Goal: Information Seeking & Learning: Learn about a topic

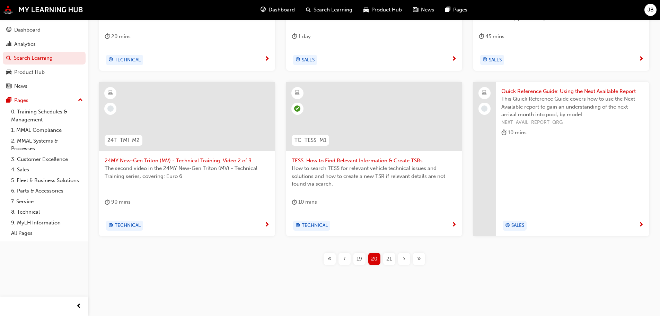
scroll to position [257, 0]
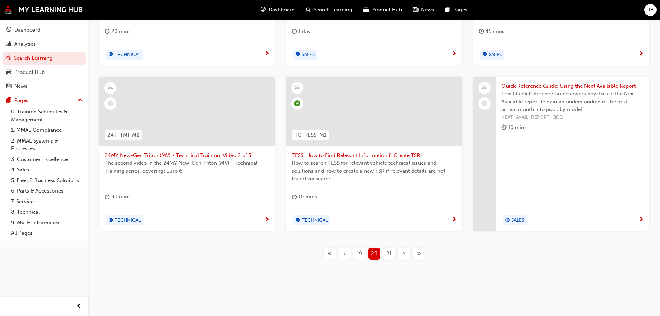
click at [390, 254] on span "21" at bounding box center [389, 253] width 6 height 8
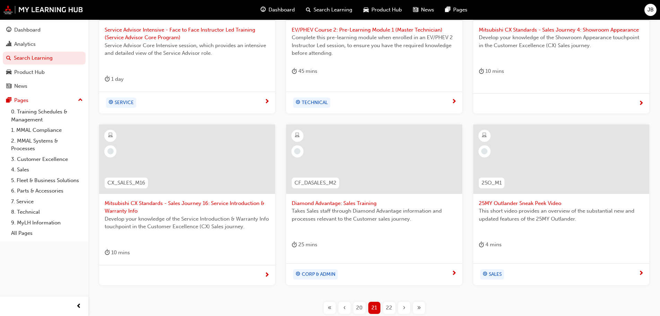
scroll to position [222, 0]
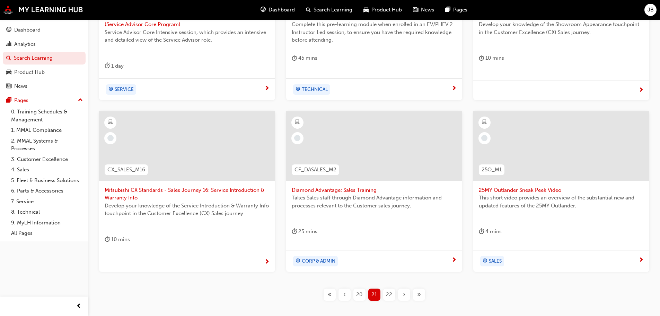
click at [187, 191] on span "Mitsubishi CX Standards - Sales Journey 16: Service Introduction & Warranty Info" at bounding box center [187, 194] width 165 height 16
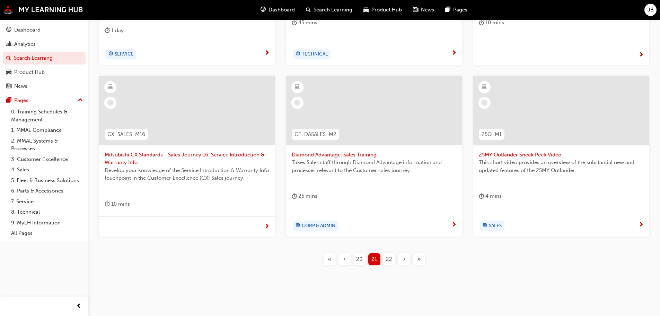
scroll to position [263, 0]
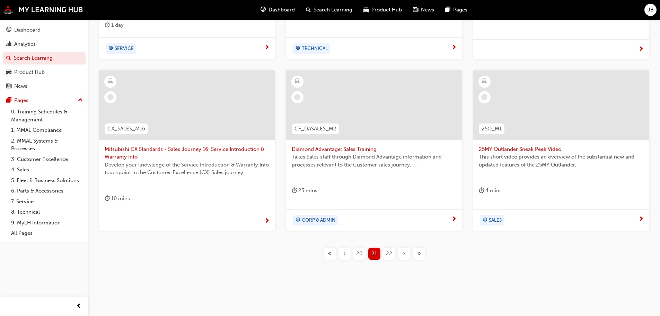
click at [556, 151] on span "25MY Outlander Sneak Peek Video" at bounding box center [561, 149] width 165 height 8
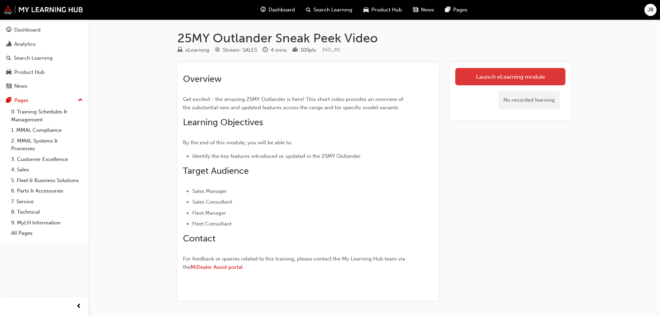
click at [509, 76] on link "Launch eLearning module" at bounding box center [510, 76] width 110 height 17
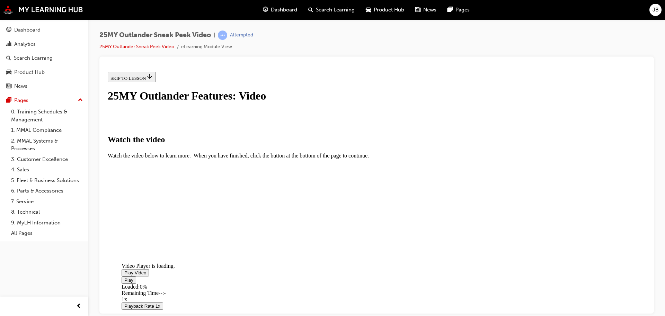
scroll to position [139, 0]
click at [124, 270] on span "Video player" at bounding box center [124, 272] width 0 height 5
click at [175, 248] on div "I HAVE WATCHED THIS VIDEO" at bounding box center [143, 246] width 65 height 6
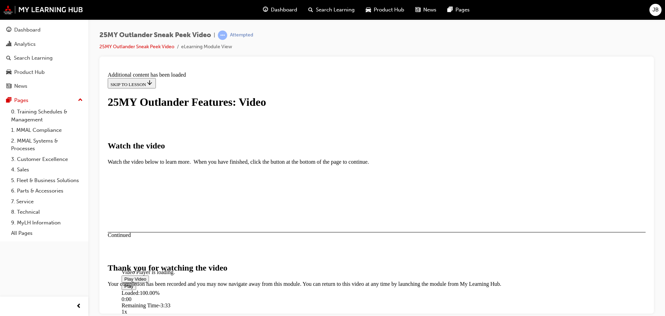
scroll to position [220, 0]
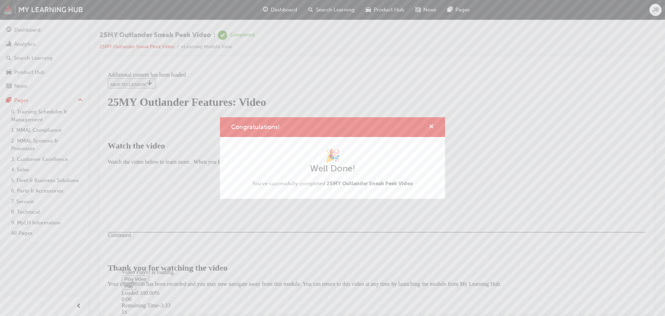
click at [431, 126] on span "cross-icon" at bounding box center [431, 127] width 5 height 6
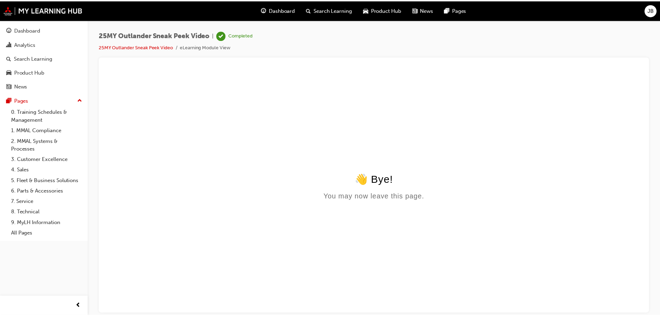
scroll to position [0, 0]
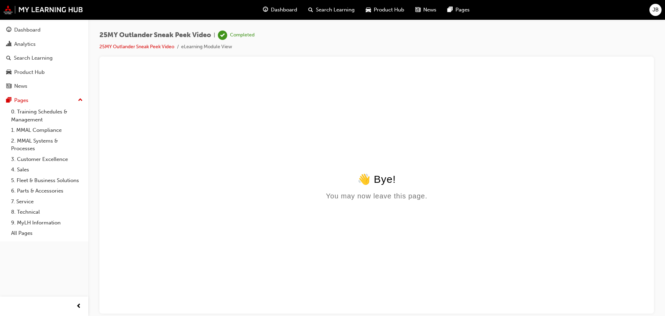
click at [332, 8] on span "Search Learning" at bounding box center [335, 10] width 39 height 8
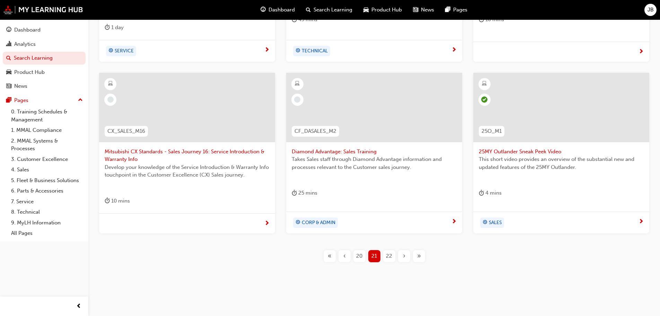
scroll to position [263, 0]
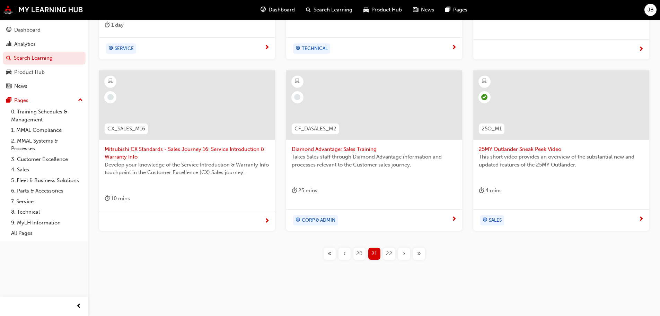
click at [388, 252] on span "22" at bounding box center [389, 253] width 6 height 8
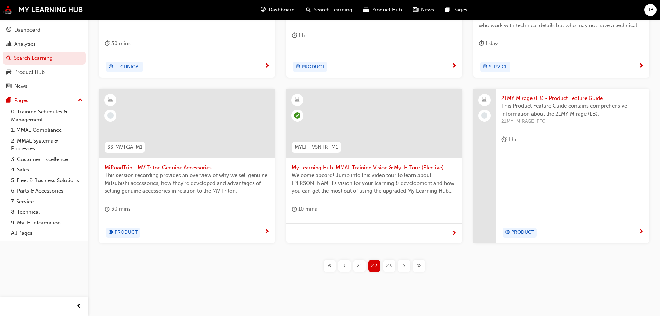
scroll to position [257, 0]
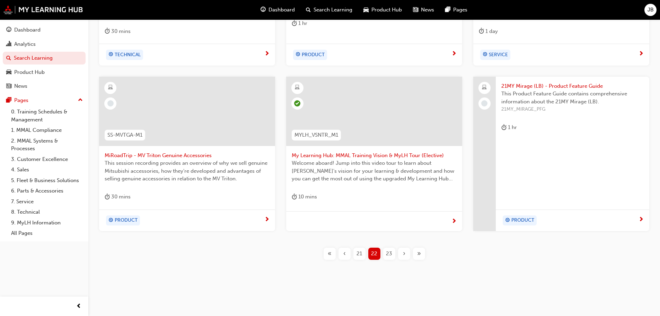
click at [344, 252] on span "‹" at bounding box center [344, 253] width 2 height 8
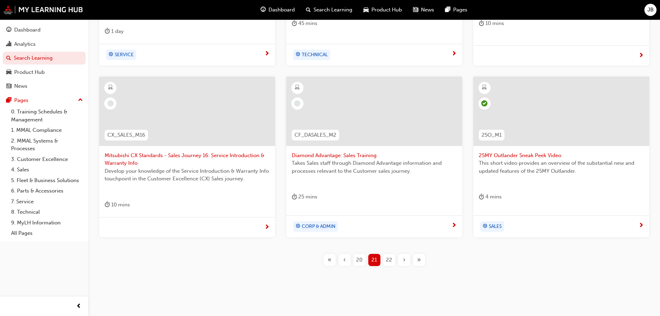
click at [389, 260] on span "22" at bounding box center [389, 260] width 6 height 8
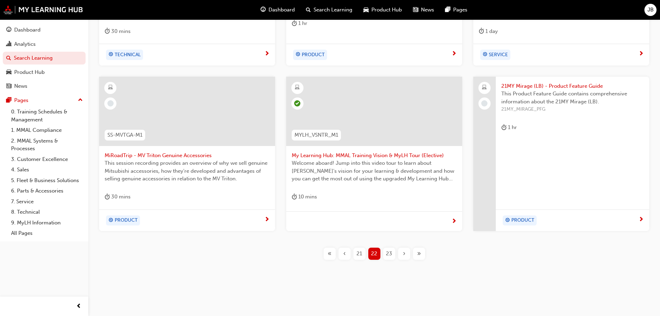
click at [388, 251] on span "23" at bounding box center [389, 253] width 6 height 8
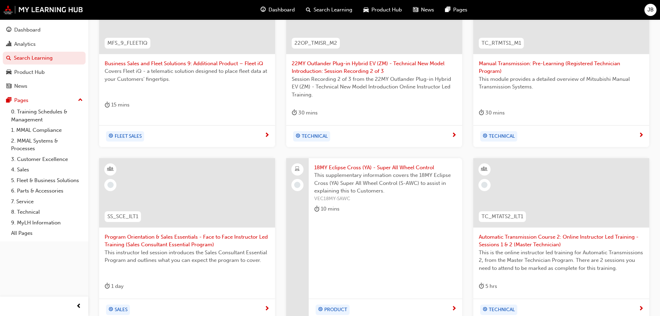
scroll to position [222, 0]
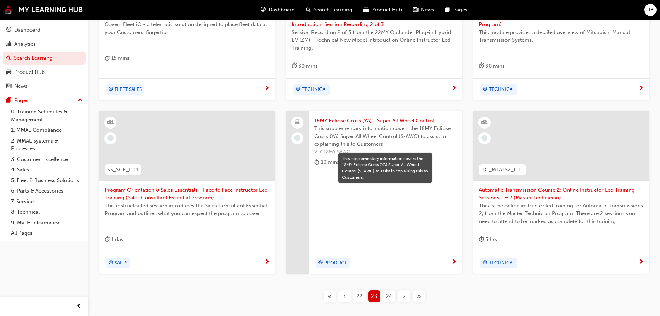
click at [389, 138] on span "This supplementary information covers the 18MY Eclipse Cross (YA) Super All Whe…" at bounding box center [385, 136] width 142 height 24
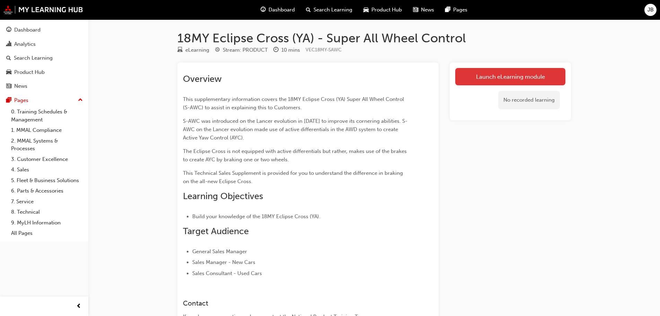
click at [515, 77] on link "Launch eLearning module" at bounding box center [510, 76] width 110 height 17
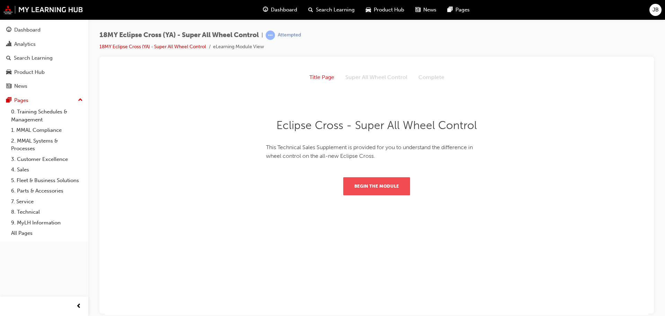
click at [380, 182] on button "Begin the module" at bounding box center [376, 186] width 67 height 18
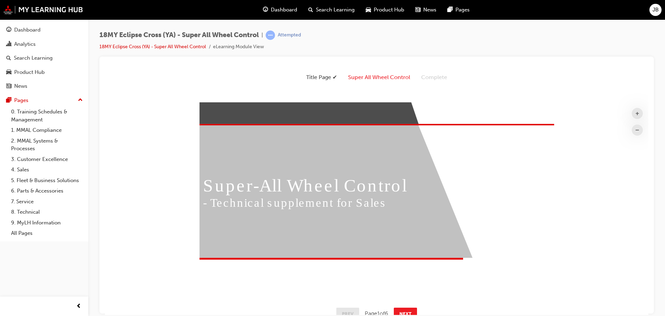
scroll to position [22, 0]
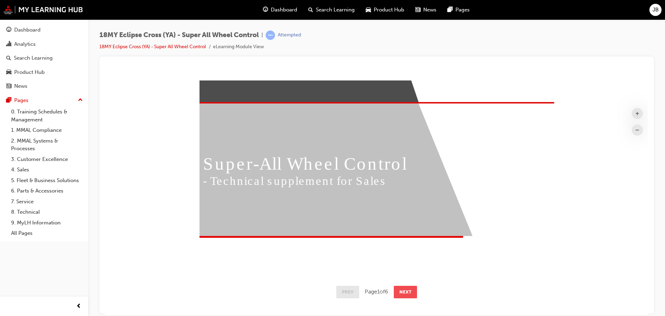
click at [409, 290] on button "Next" at bounding box center [405, 291] width 23 height 12
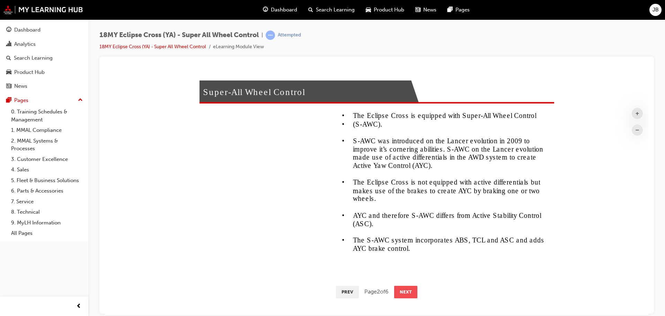
click at [410, 291] on button "Next" at bounding box center [405, 291] width 23 height 12
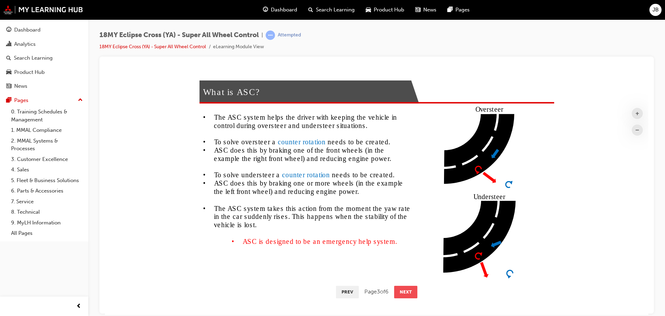
click at [405, 291] on button "Next" at bounding box center [405, 291] width 23 height 12
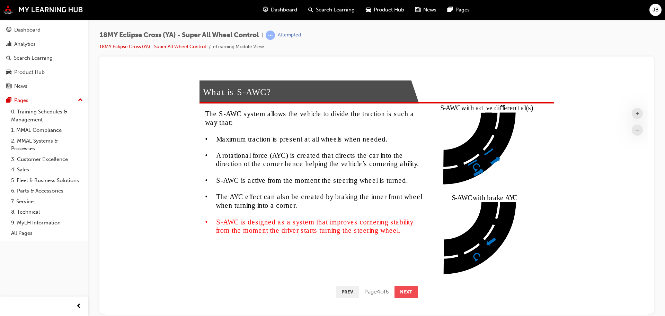
click at [403, 291] on button "Next" at bounding box center [406, 291] width 23 height 12
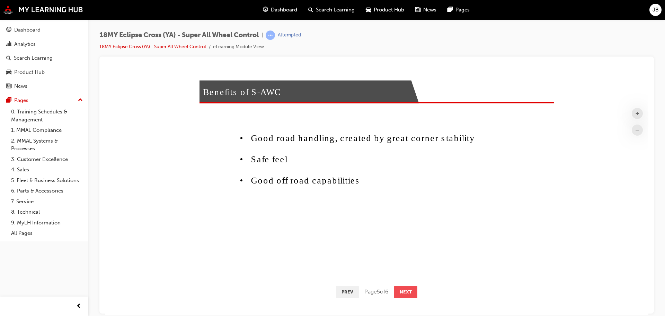
click at [405, 292] on button "Next" at bounding box center [405, 291] width 23 height 12
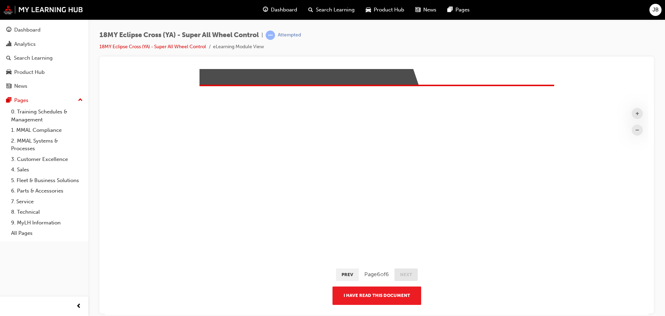
scroll to position [49, 0]
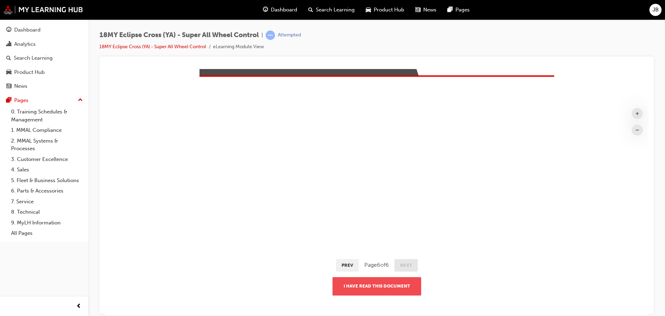
click at [380, 284] on button "I have read this document" at bounding box center [377, 285] width 89 height 18
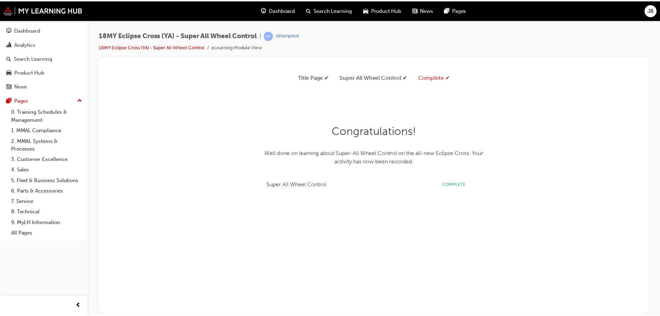
scroll to position [122, 554]
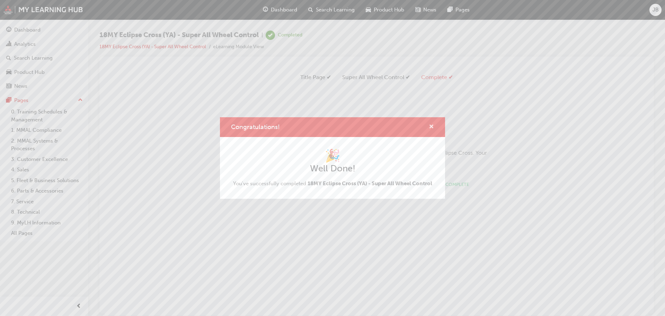
click at [432, 125] on span "cross-icon" at bounding box center [431, 127] width 5 height 6
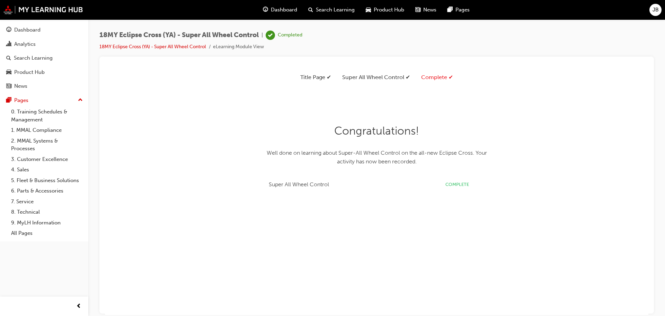
click at [328, 7] on span "Search Learning" at bounding box center [335, 10] width 39 height 8
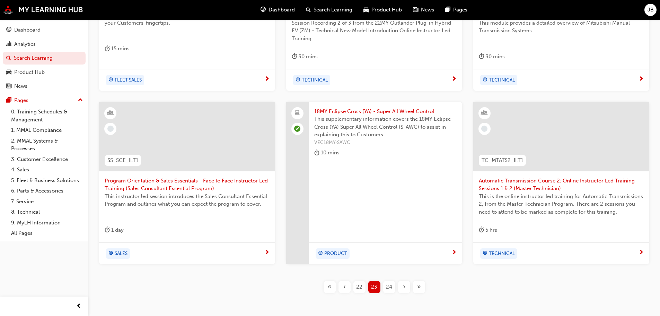
scroll to position [265, 0]
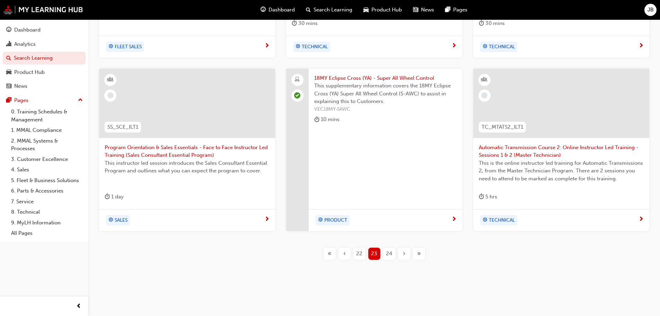
click at [389, 254] on span "24" at bounding box center [389, 253] width 6 height 8
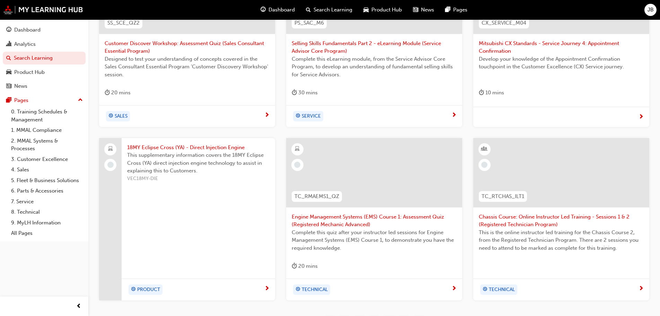
scroll to position [230, 0]
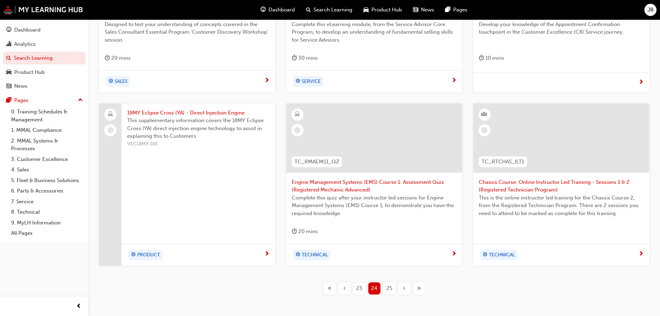
click at [187, 131] on span "This supplementary information covers the 18MY Eclipse Cross (YA) direct inject…" at bounding box center [198, 128] width 142 height 24
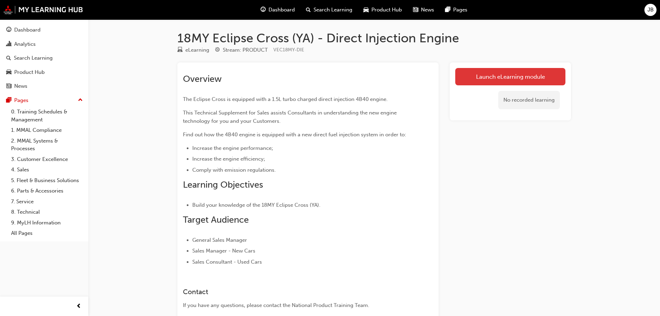
click at [498, 77] on link "Launch eLearning module" at bounding box center [510, 76] width 110 height 17
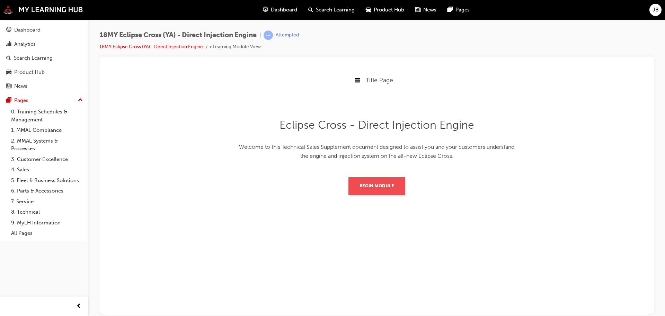
click at [385, 185] on button "Begin Module" at bounding box center [377, 185] width 57 height 18
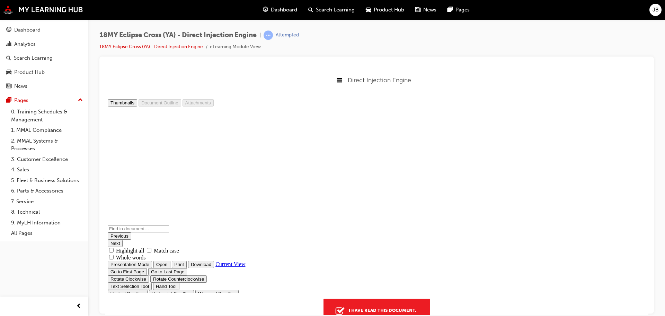
scroll to position [696, 0]
type input "6"
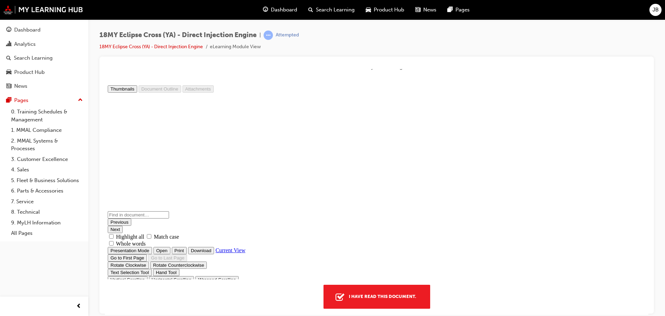
scroll to position [21, 0]
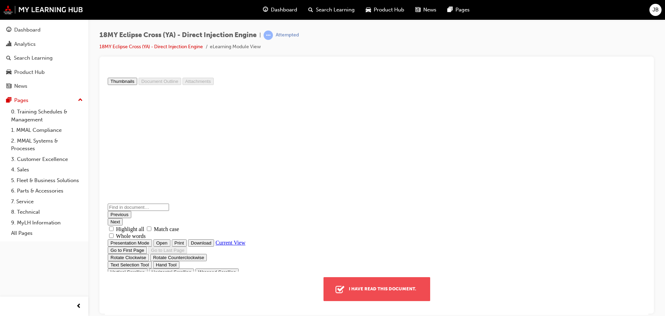
click at [394, 290] on div "I have read this document." at bounding box center [382, 288] width 73 height 12
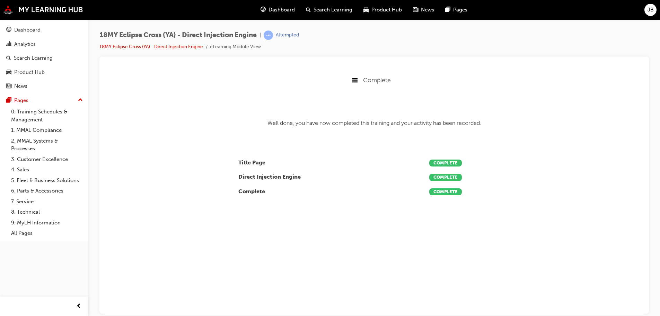
scroll to position [141, 554]
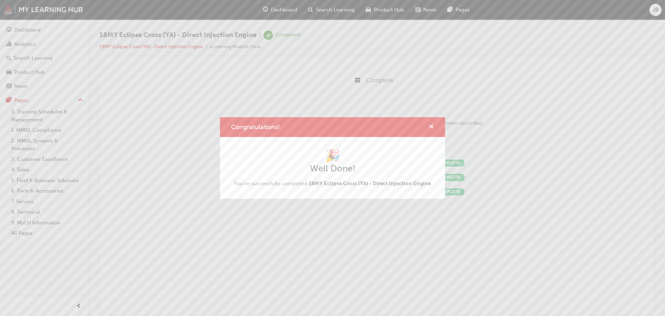
click at [431, 125] on span "cross-icon" at bounding box center [431, 127] width 5 height 6
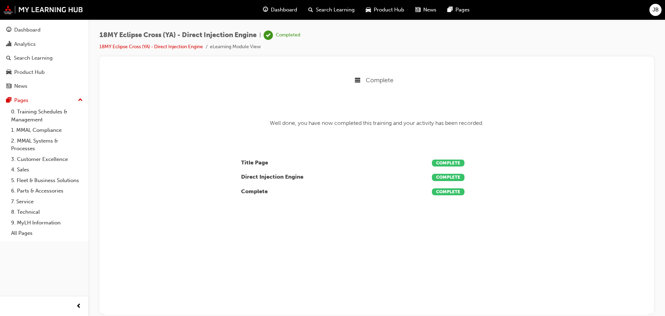
click at [324, 9] on span "Search Learning" at bounding box center [335, 10] width 39 height 8
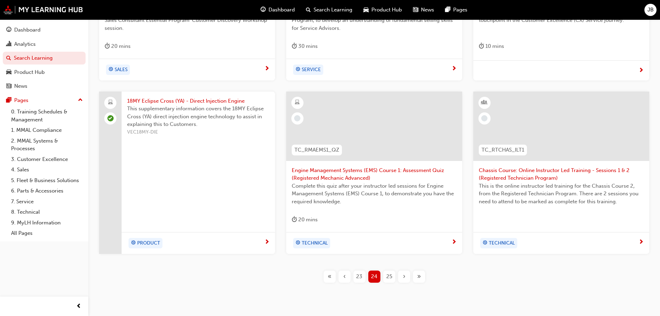
scroll to position [265, 0]
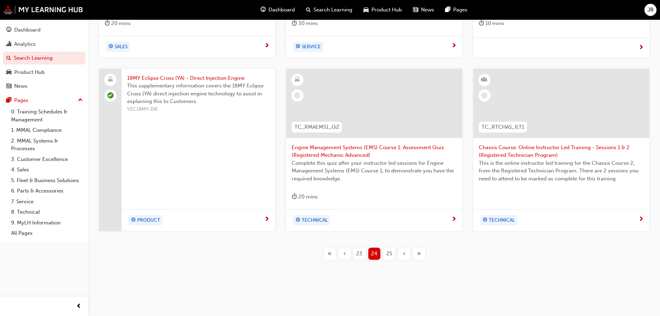
click at [389, 254] on span "25" at bounding box center [389, 253] width 6 height 8
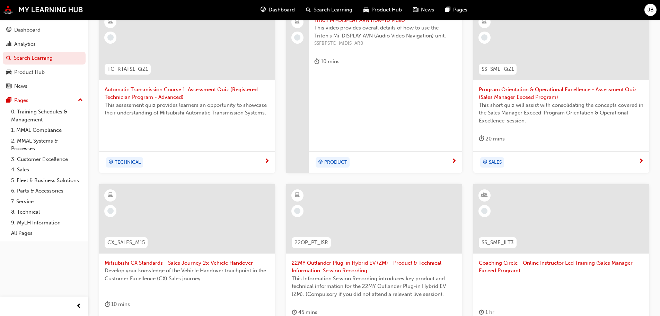
scroll to position [92, 0]
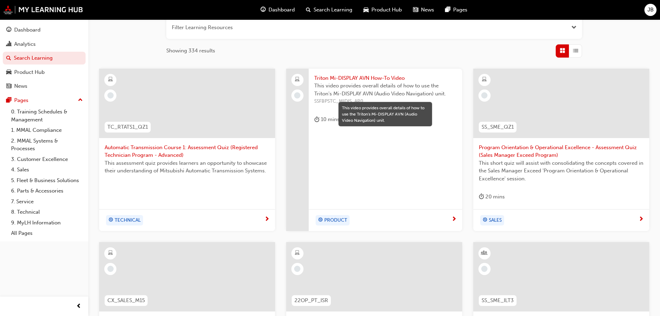
click at [373, 89] on span "This video provides overall details of how to use the Triton's Mi-DISPLAY AVN (…" at bounding box center [385, 90] width 142 height 16
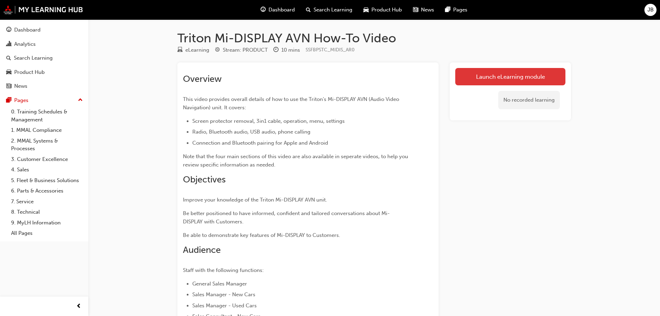
click at [507, 75] on link "Launch eLearning module" at bounding box center [510, 76] width 110 height 17
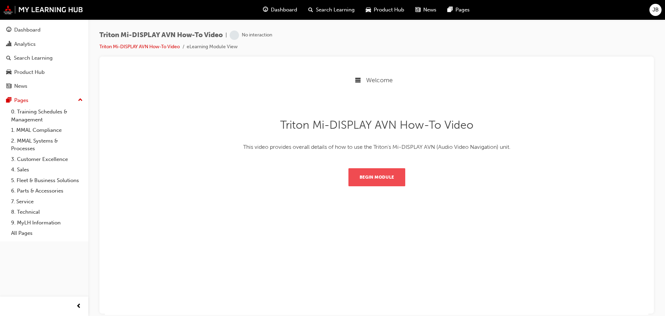
click at [380, 175] on button "Begin Module" at bounding box center [377, 177] width 57 height 18
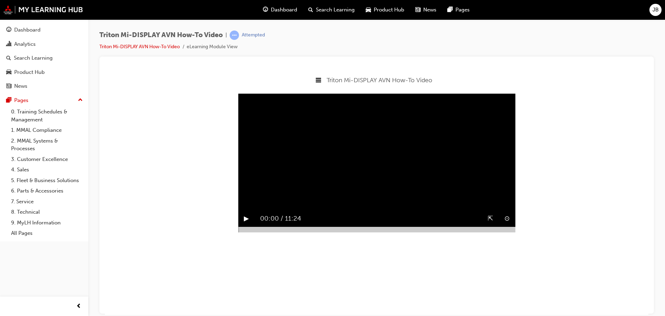
click at [246, 223] on button "▶︎" at bounding box center [246, 218] width 5 height 11
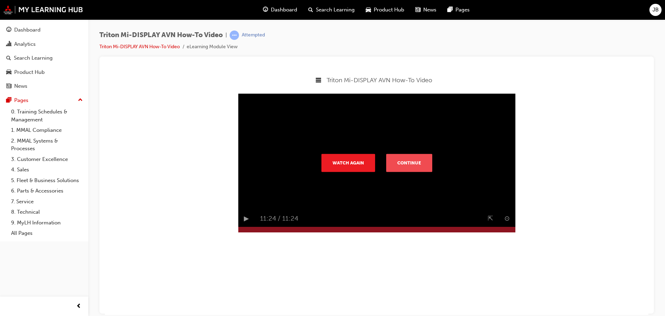
click at [413, 171] on button "Continue" at bounding box center [409, 162] width 46 height 18
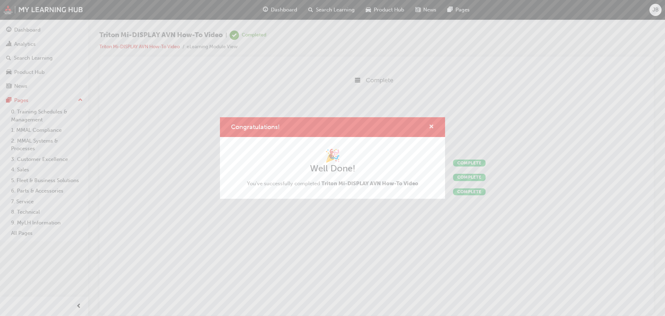
click at [431, 125] on span "cross-icon" at bounding box center [431, 127] width 5 height 6
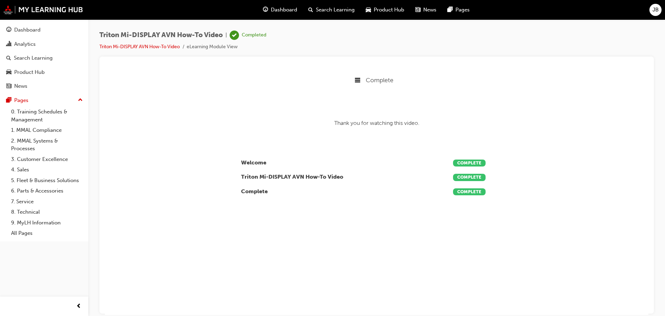
click at [328, 9] on span "Search Learning" at bounding box center [335, 10] width 39 height 8
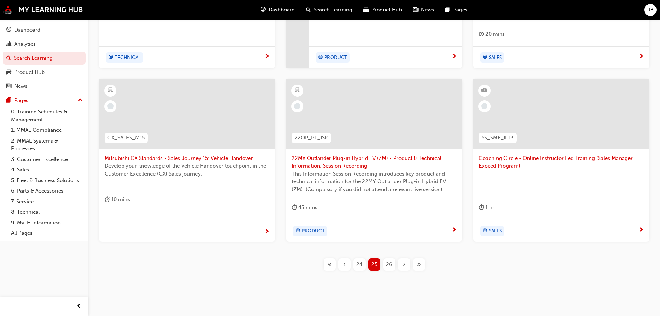
scroll to position [265, 0]
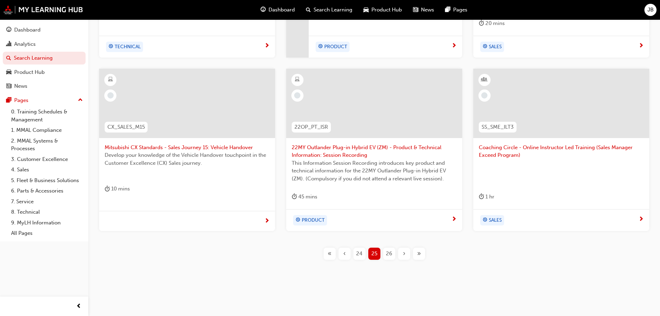
click at [389, 253] on span "26" at bounding box center [389, 253] width 6 height 8
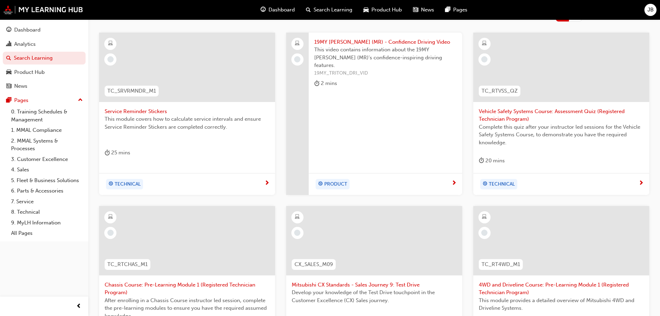
scroll to position [126, 0]
click at [357, 56] on span "This video contains information about the 19MY [PERSON_NAME] (MR)'s confidence-…" at bounding box center [385, 59] width 142 height 24
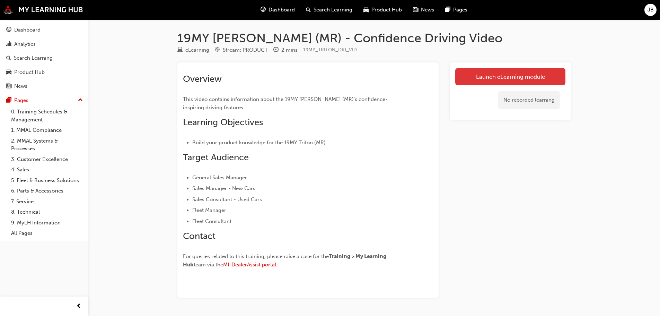
click at [511, 75] on link "Launch eLearning module" at bounding box center [510, 76] width 110 height 17
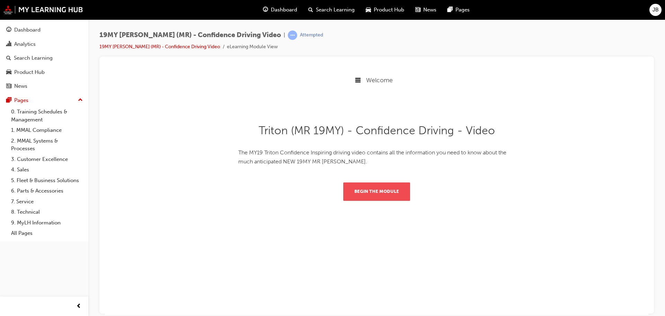
click at [383, 187] on button "Begin the module" at bounding box center [376, 191] width 67 height 18
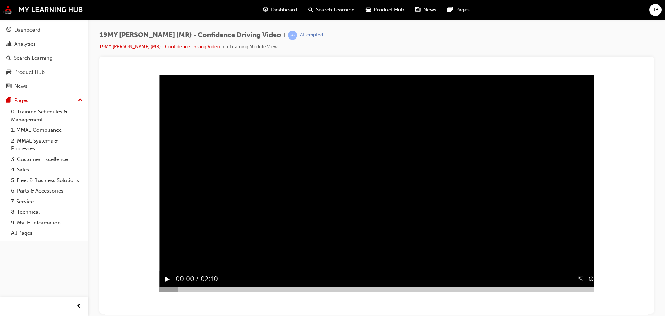
scroll to position [35, 0]
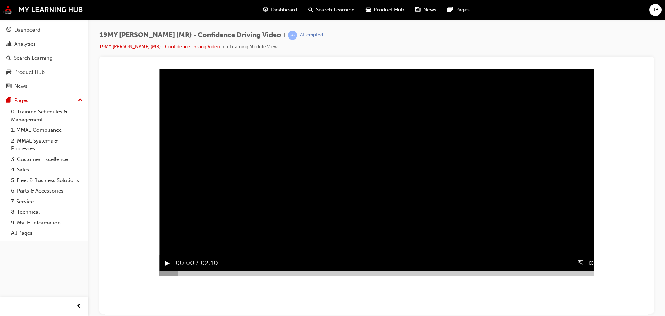
click at [165, 268] on button "▶︎" at bounding box center [167, 262] width 5 height 11
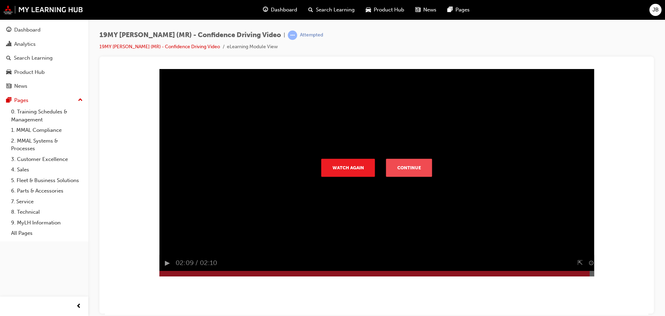
click at [401, 176] on button "Continue" at bounding box center [409, 167] width 46 height 18
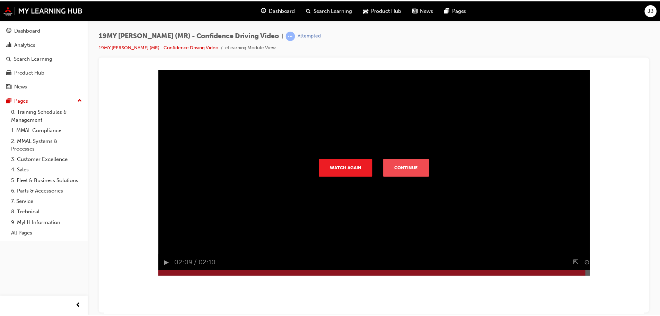
scroll to position [0, 0]
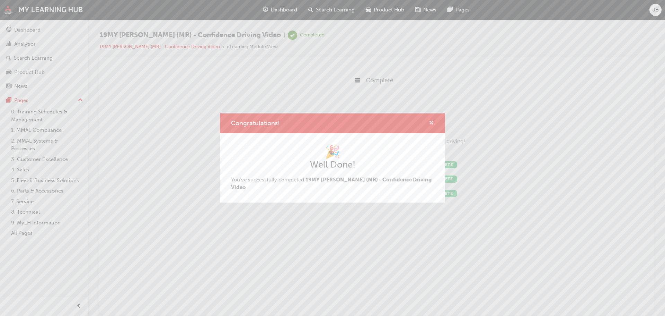
click at [431, 126] on span "cross-icon" at bounding box center [431, 123] width 5 height 6
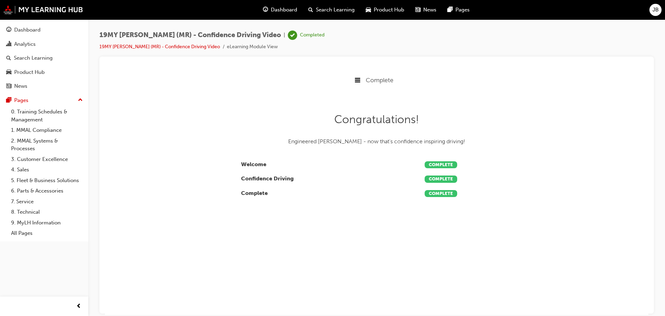
click at [326, 9] on span "Search Learning" at bounding box center [335, 10] width 39 height 8
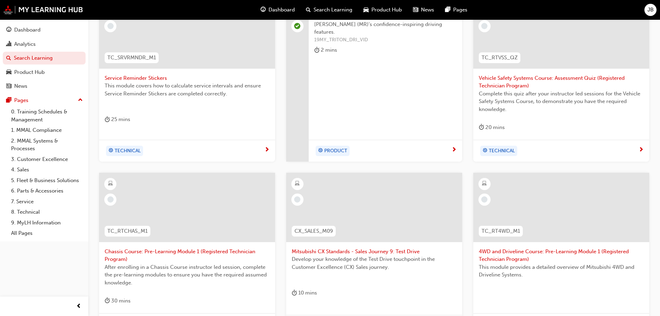
scroll to position [173, 0]
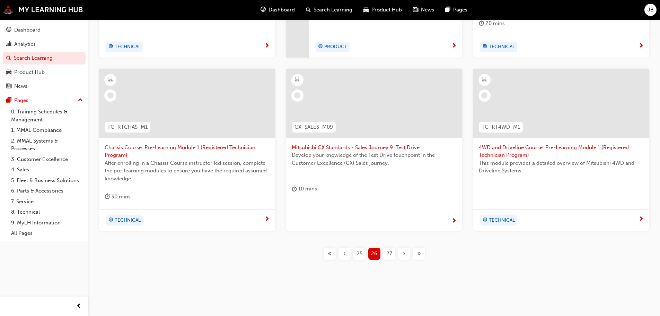
click at [389, 252] on span "27" at bounding box center [389, 253] width 6 height 8
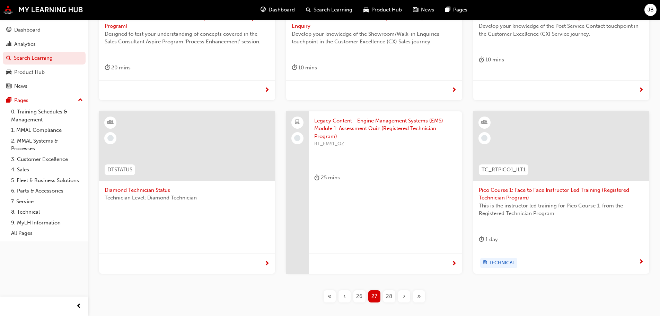
scroll to position [229, 0]
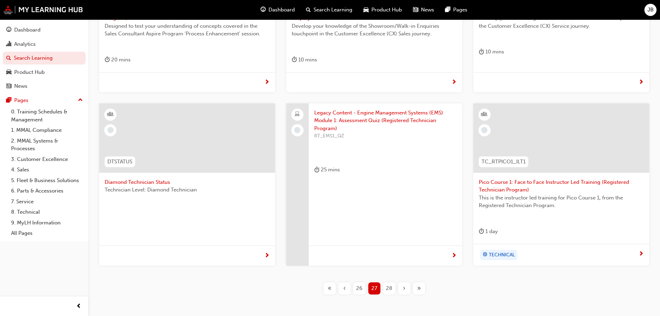
click at [389, 288] on span "28" at bounding box center [389, 288] width 6 height 8
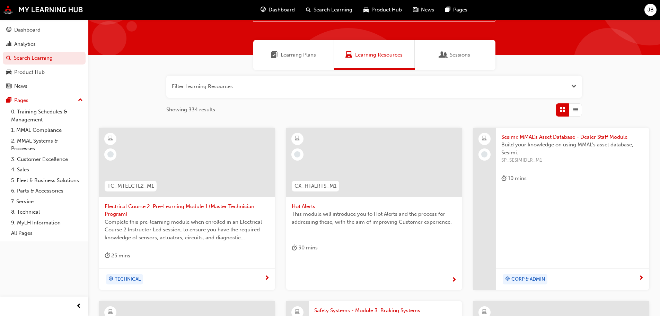
scroll to position [21, 0]
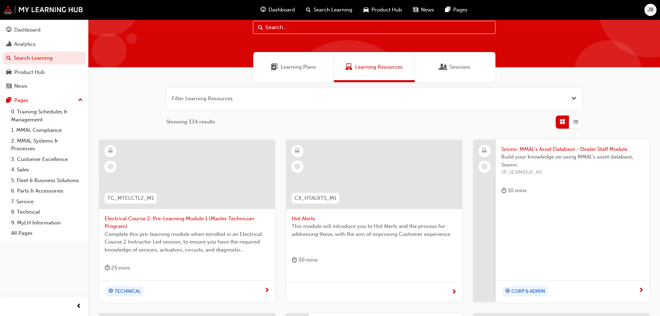
click at [534, 150] on span "Sesimi: MMAL's Asset Database - Dealer Staff Module" at bounding box center [572, 149] width 142 height 8
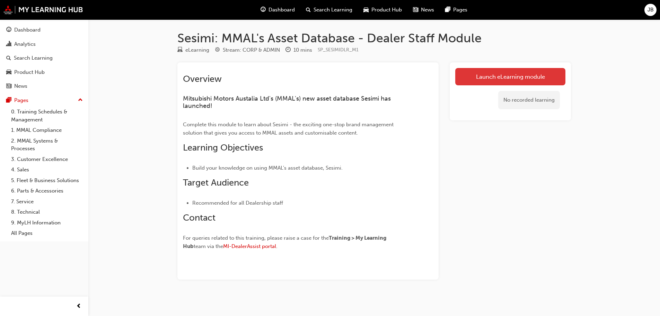
click at [505, 74] on link "Launch eLearning module" at bounding box center [510, 76] width 110 height 17
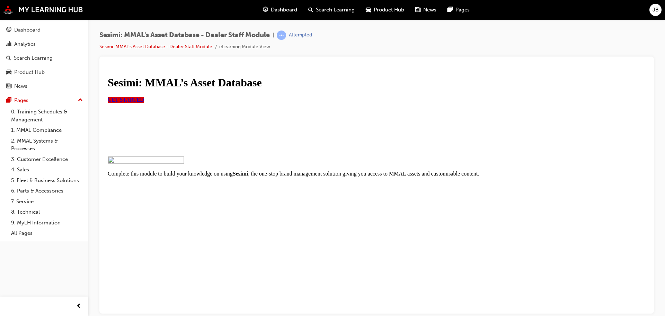
scroll to position [68, 0]
click at [144, 102] on span "GET STARTED" at bounding box center [126, 99] width 36 height 6
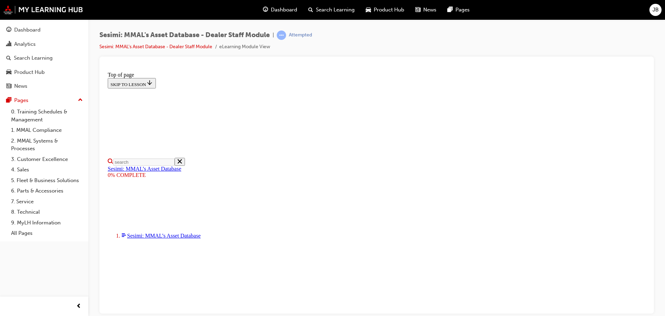
scroll to position [194, 0]
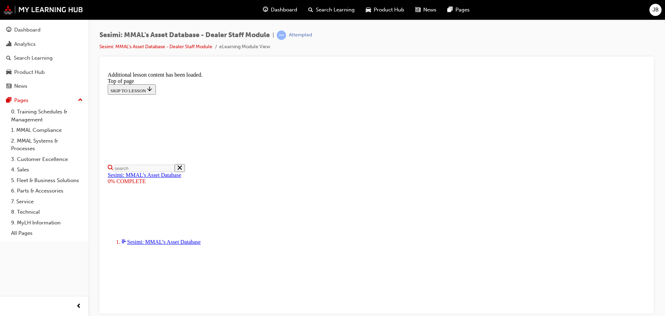
scroll to position [360, 0]
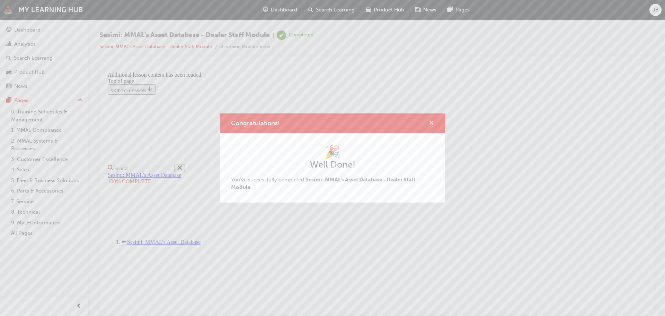
click at [432, 123] on span "cross-icon" at bounding box center [431, 123] width 5 height 6
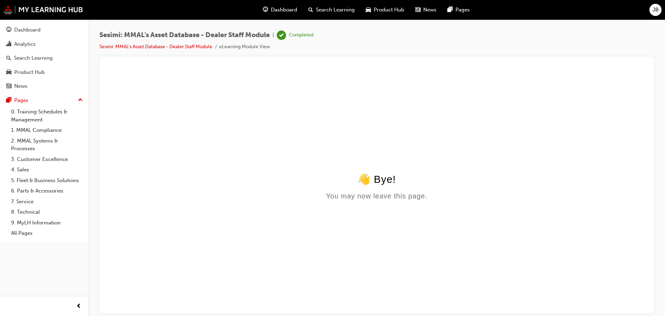
scroll to position [0, 0]
click at [332, 10] on span "Search Learning" at bounding box center [335, 10] width 39 height 8
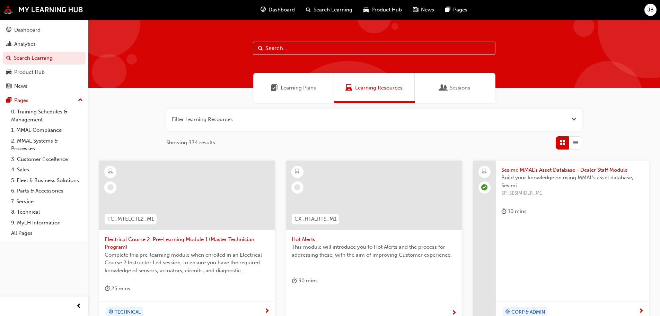
click at [557, 175] on span "Build your knowledge on using MMAL's asset database, Sesimi." at bounding box center [572, 182] width 142 height 16
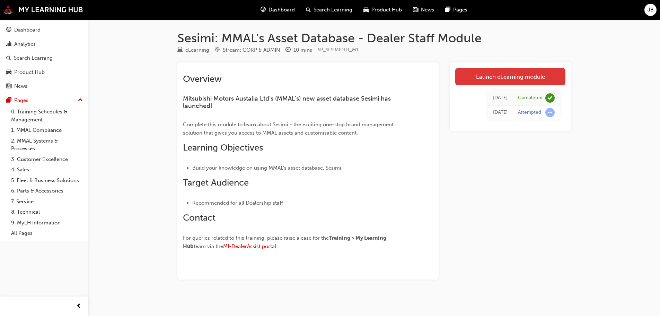
click at [512, 76] on link "Launch eLearning module" at bounding box center [510, 76] width 110 height 17
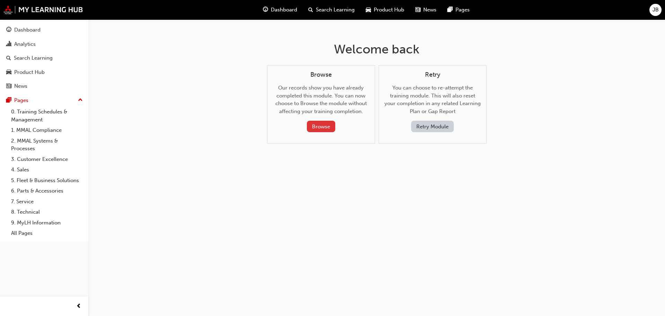
click at [320, 125] on button "Browse" at bounding box center [321, 126] width 28 height 11
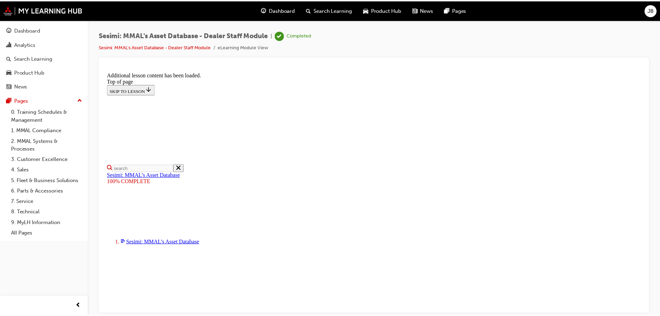
scroll to position [104, 0]
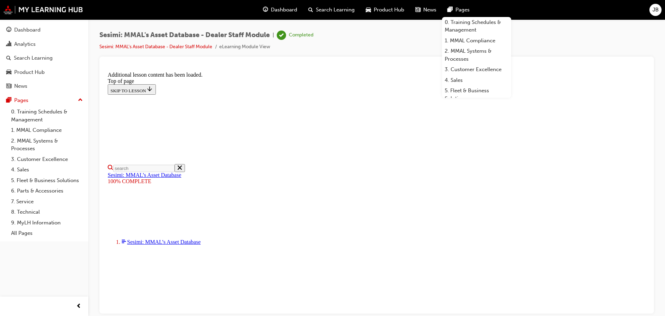
click at [392, 9] on span "Product Hub" at bounding box center [389, 10] width 30 height 8
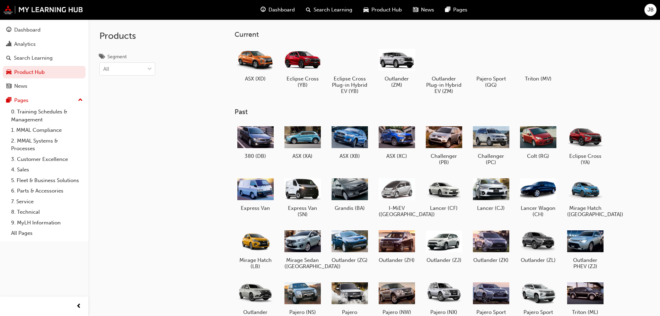
click at [571, 43] on div "Current ASX (XD) Eclipse Cross (YB) Eclipse Cross Plug-in Hybrid EV (YB) Outlan…" at bounding box center [432, 66] width 394 height 72
click at [280, 10] on span "Dashboard" at bounding box center [282, 10] width 26 height 8
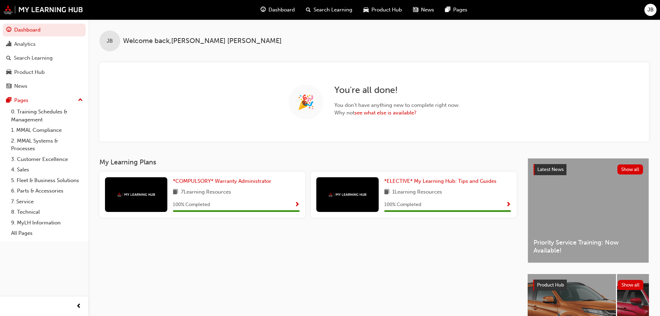
click at [331, 8] on span "Search Learning" at bounding box center [333, 10] width 39 height 8
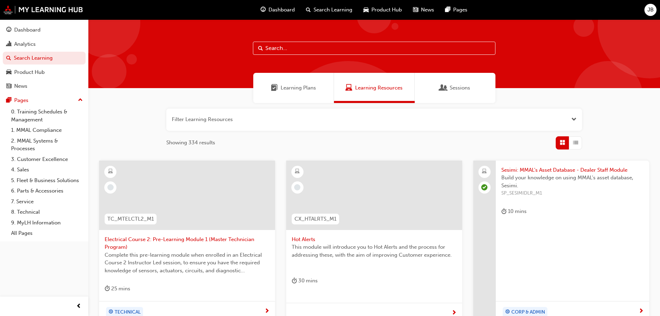
click at [333, 7] on span "Search Learning" at bounding box center [333, 10] width 39 height 8
click at [385, 10] on span "Product Hub" at bounding box center [386, 10] width 30 height 8
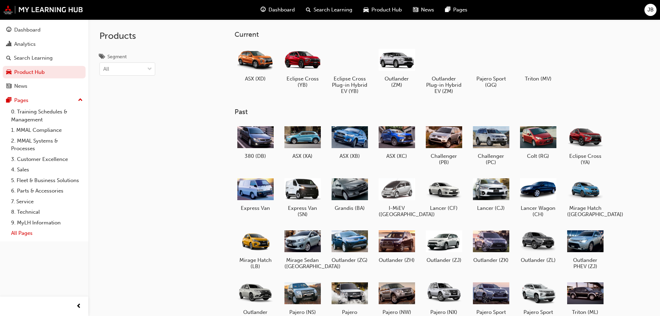
click at [30, 232] on link "All Pages" at bounding box center [46, 233] width 77 height 11
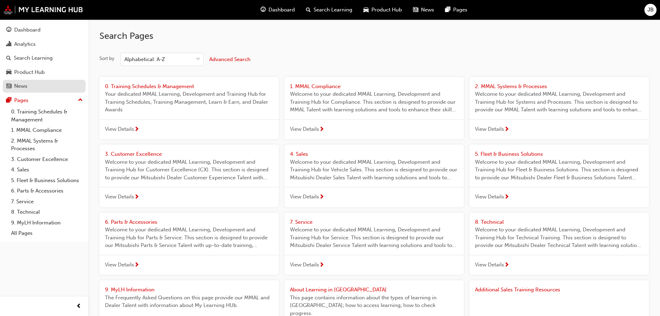
click at [21, 87] on div "News" at bounding box center [20, 86] width 13 height 8
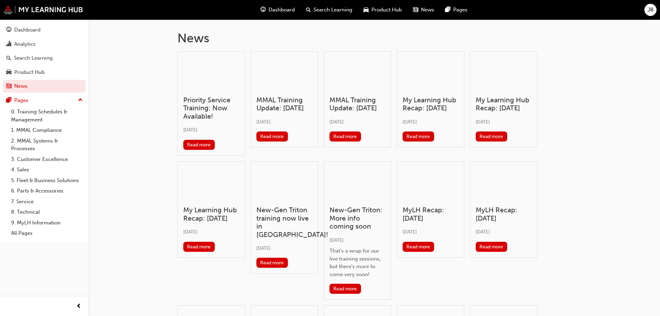
click at [286, 9] on span "Dashboard" at bounding box center [282, 10] width 26 height 8
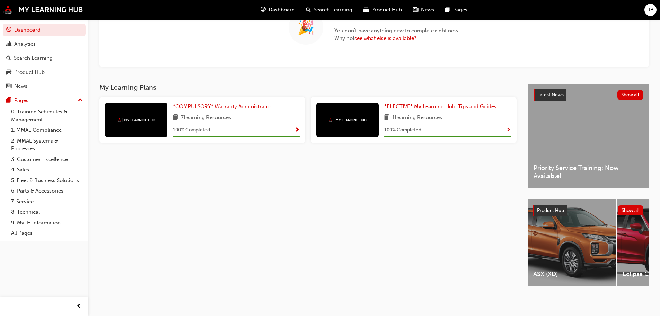
scroll to position [77, 0]
click at [316, 10] on span "Search Learning" at bounding box center [333, 10] width 39 height 8
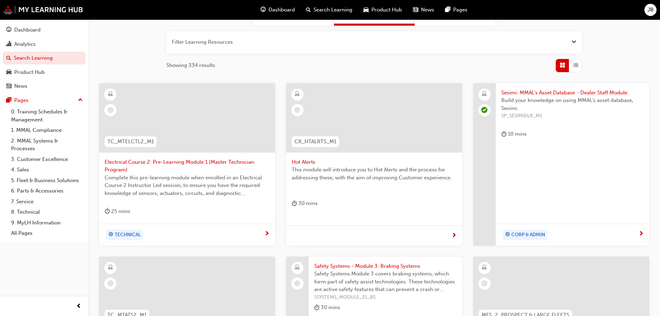
click at [387, 9] on span "Product Hub" at bounding box center [386, 10] width 30 height 8
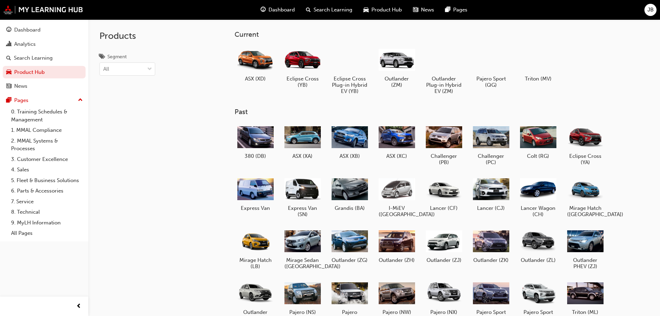
click at [426, 10] on span "News" at bounding box center [427, 10] width 13 height 8
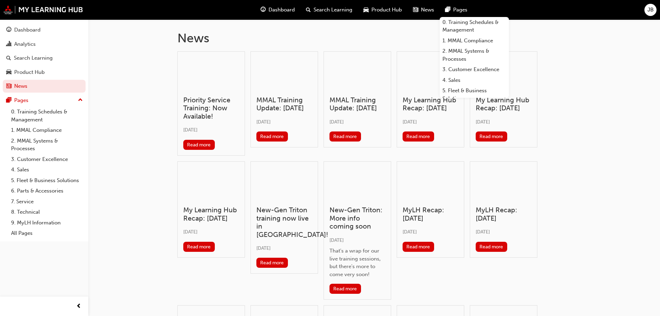
click at [458, 10] on span "Pages" at bounding box center [460, 10] width 14 height 8
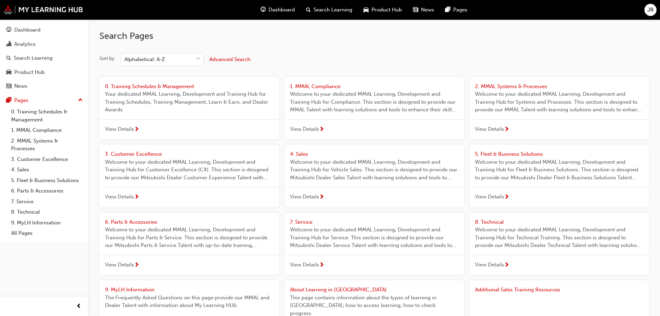
click at [326, 10] on span "Search Learning" at bounding box center [333, 10] width 39 height 8
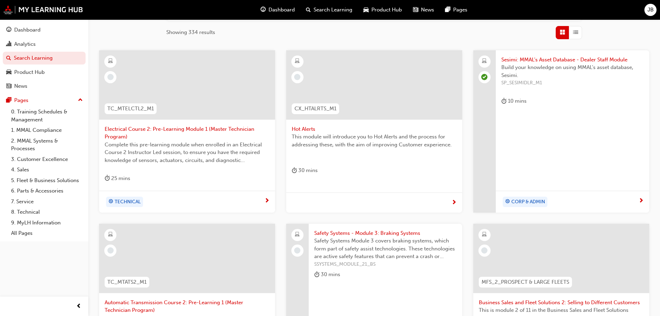
scroll to position [92, 0]
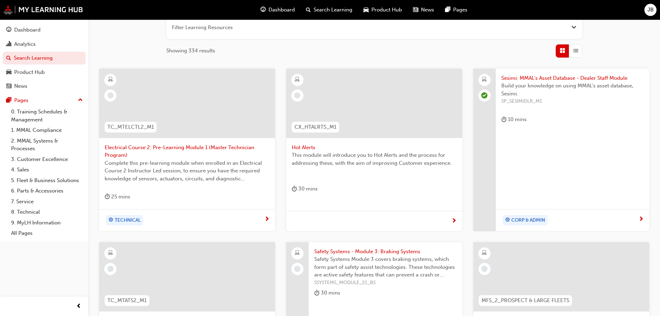
click at [546, 80] on span "Sesimi: MMAL's Asset Database - Dealer Staff Module" at bounding box center [572, 78] width 142 height 8
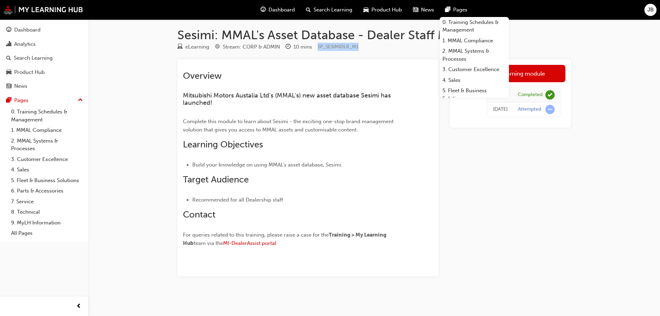
drag, startPoint x: 361, startPoint y: 45, endPoint x: 316, endPoint y: 45, distance: 45.0
click at [316, 45] on div "eLearning Stream: CORP & ADMIN 10 mins SP_SESIMIDLR_M1" at bounding box center [374, 48] width 394 height 11
copy span "SP_SESIMIDLR_M1"
click at [374, 51] on div "eLearning Stream: CORP & ADMIN 10 mins SP_SESIMIDLR_M1" at bounding box center [374, 48] width 394 height 11
